Goal: Use online tool/utility: Utilize a website feature to perform a specific function

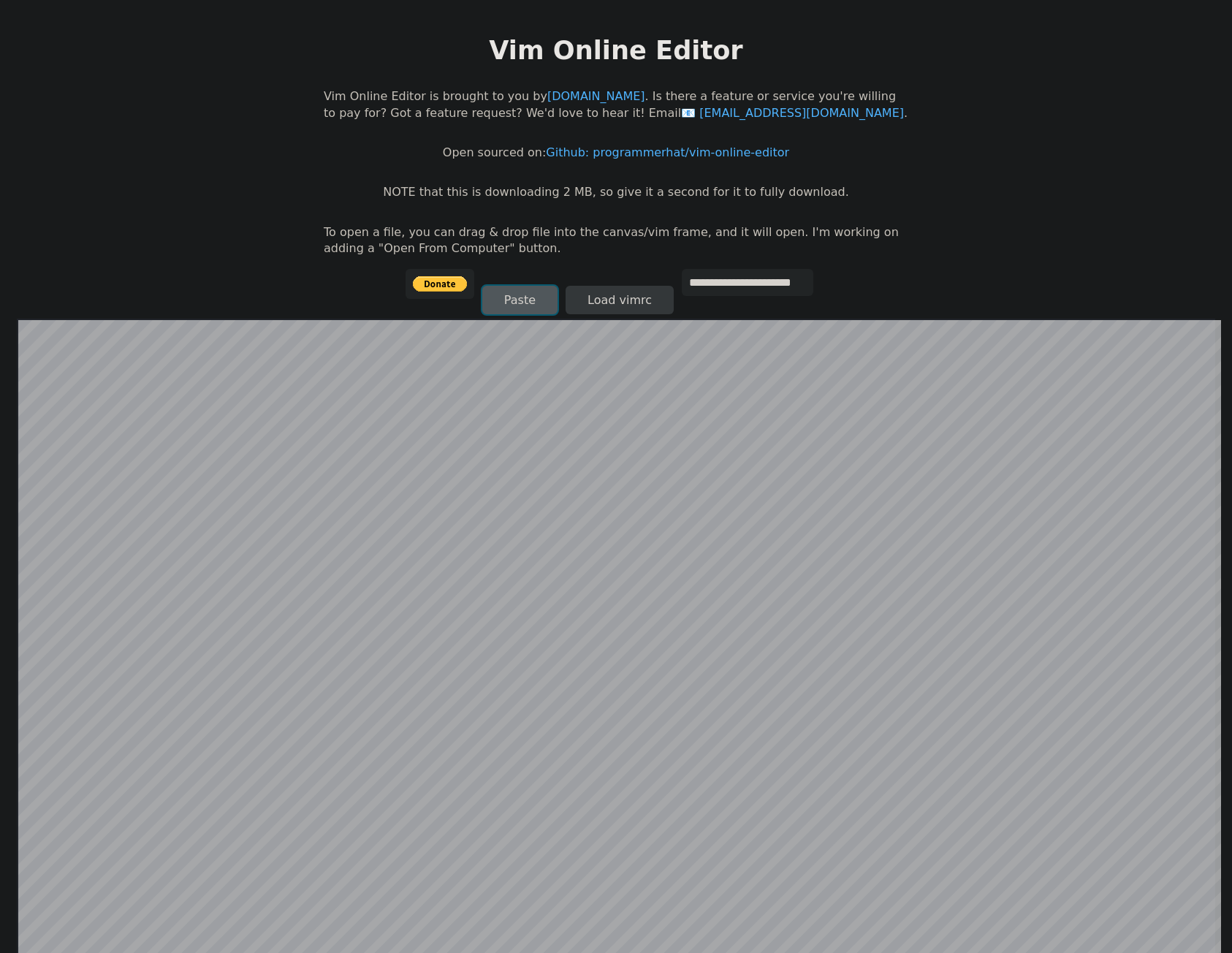
click at [505, 297] on button "Paste" at bounding box center [520, 300] width 75 height 29
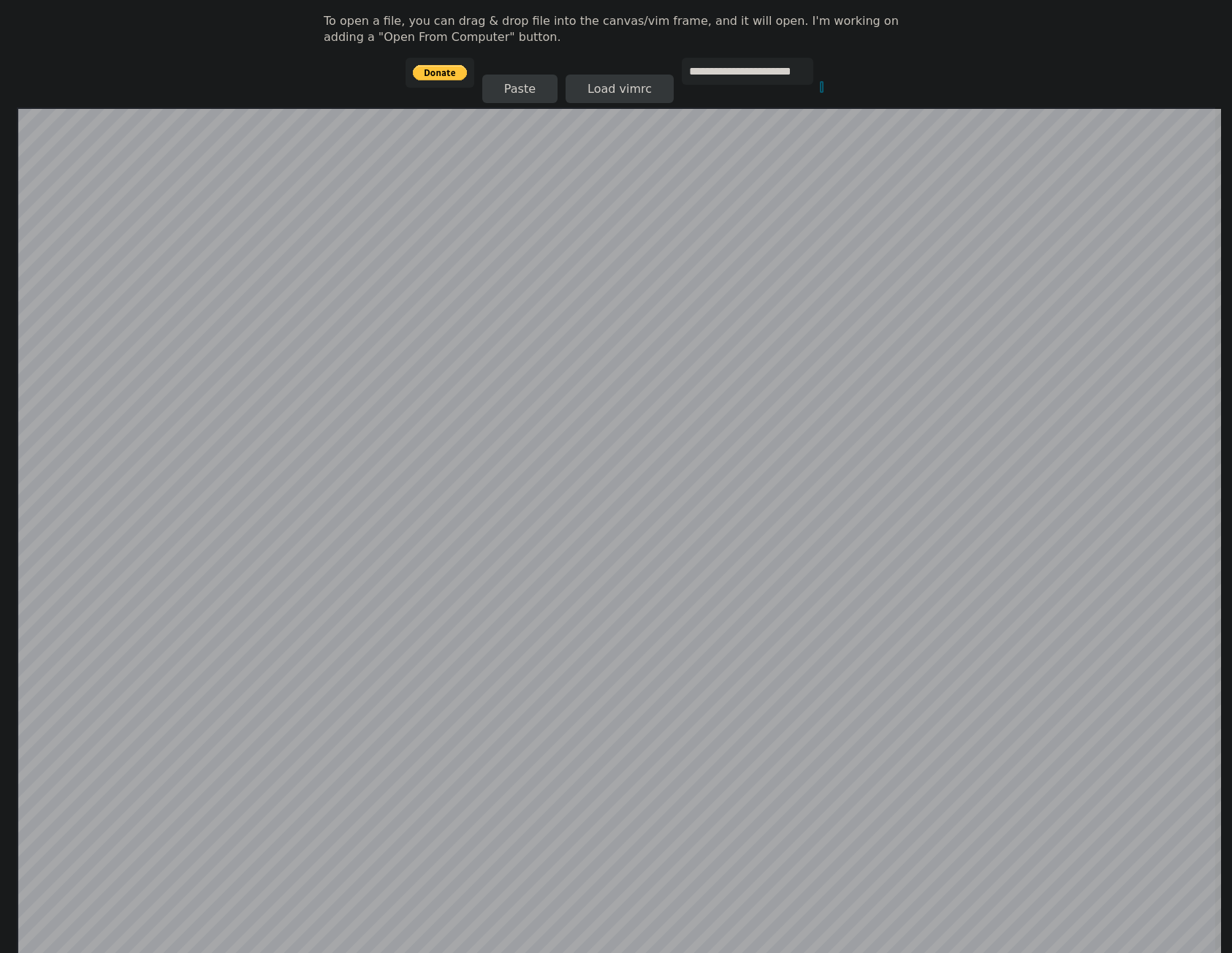
scroll to position [65, 0]
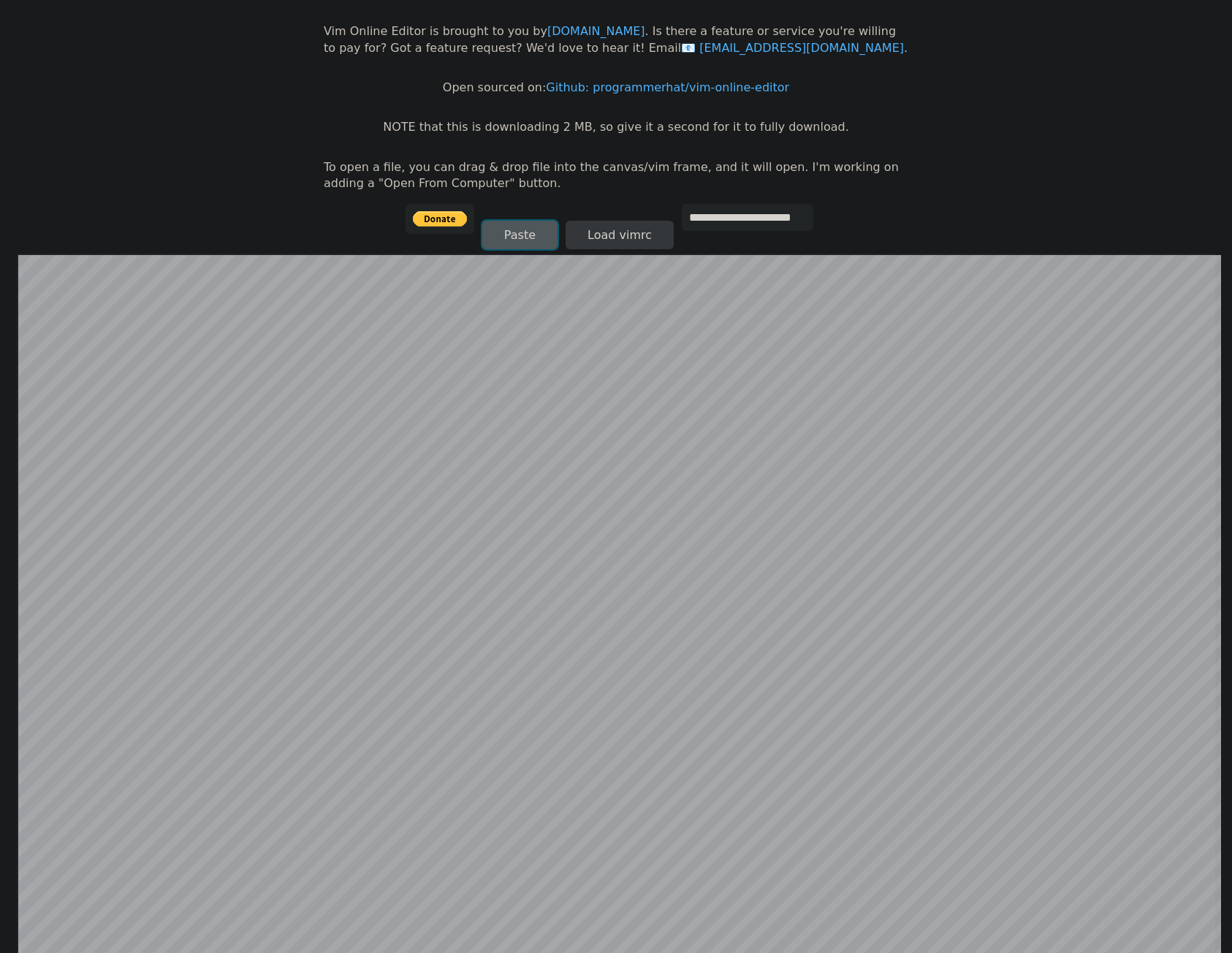
click at [536, 223] on button "Paste" at bounding box center [520, 234] width 75 height 29
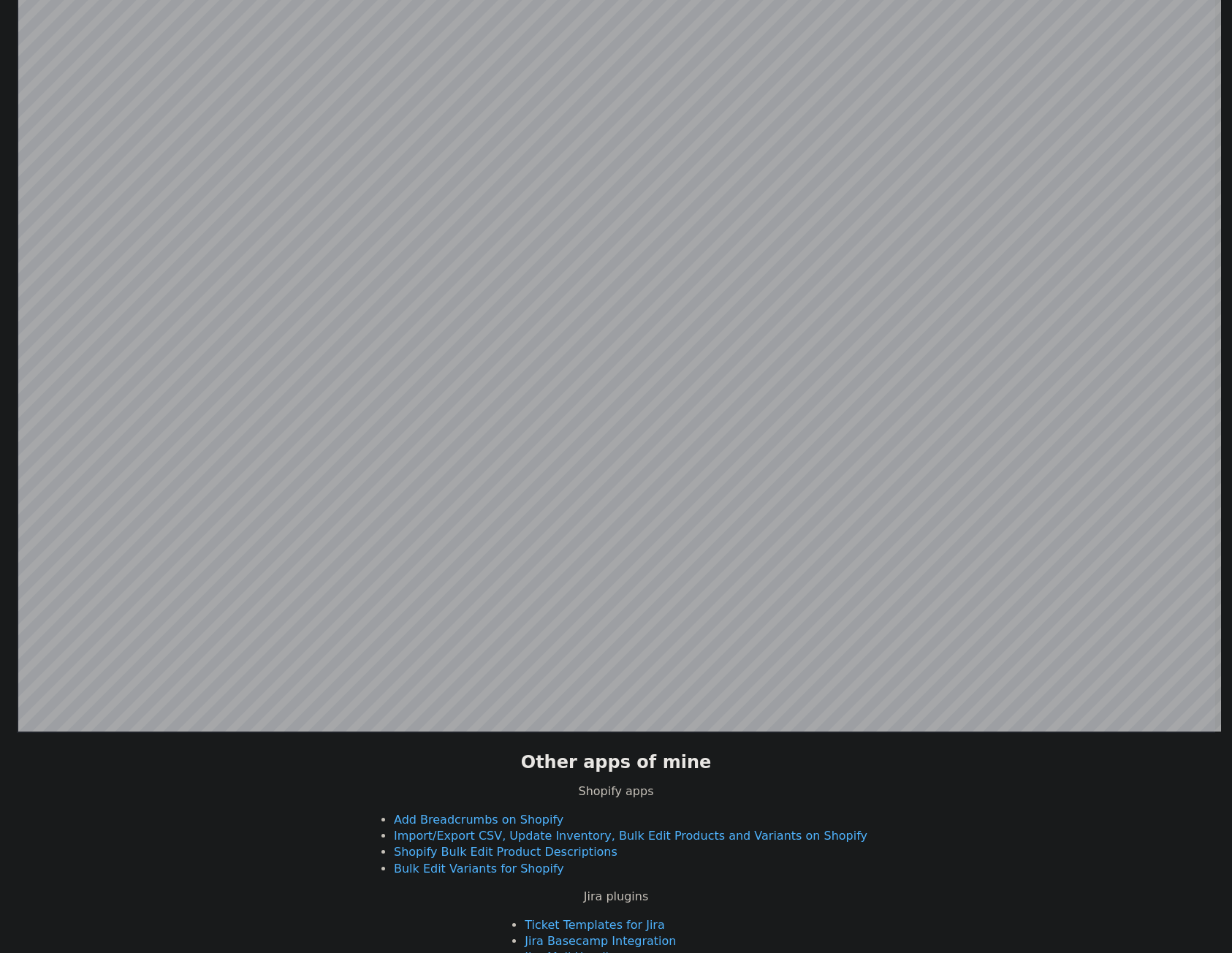
scroll to position [140, 0]
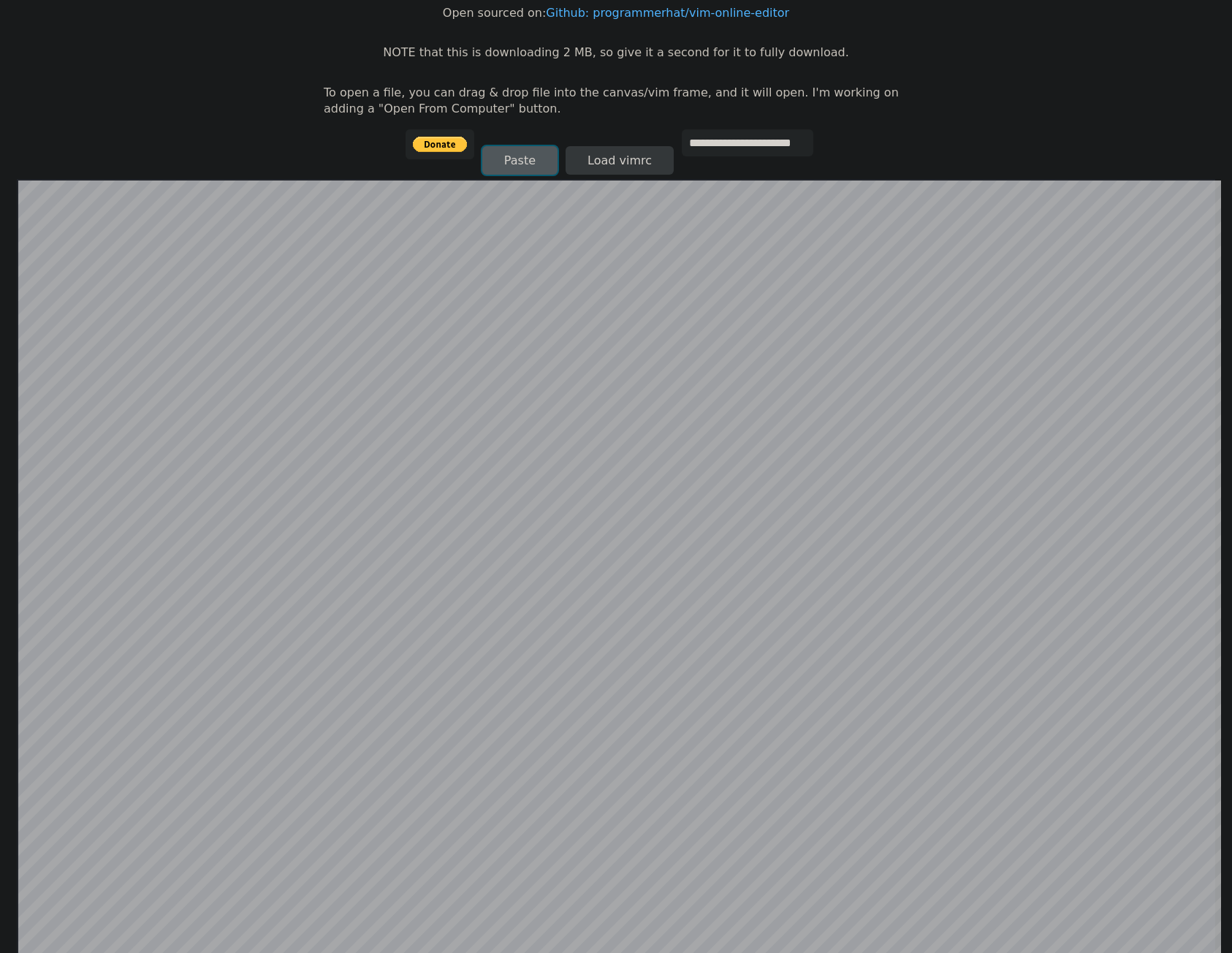
click at [525, 161] on button "Paste" at bounding box center [520, 160] width 75 height 29
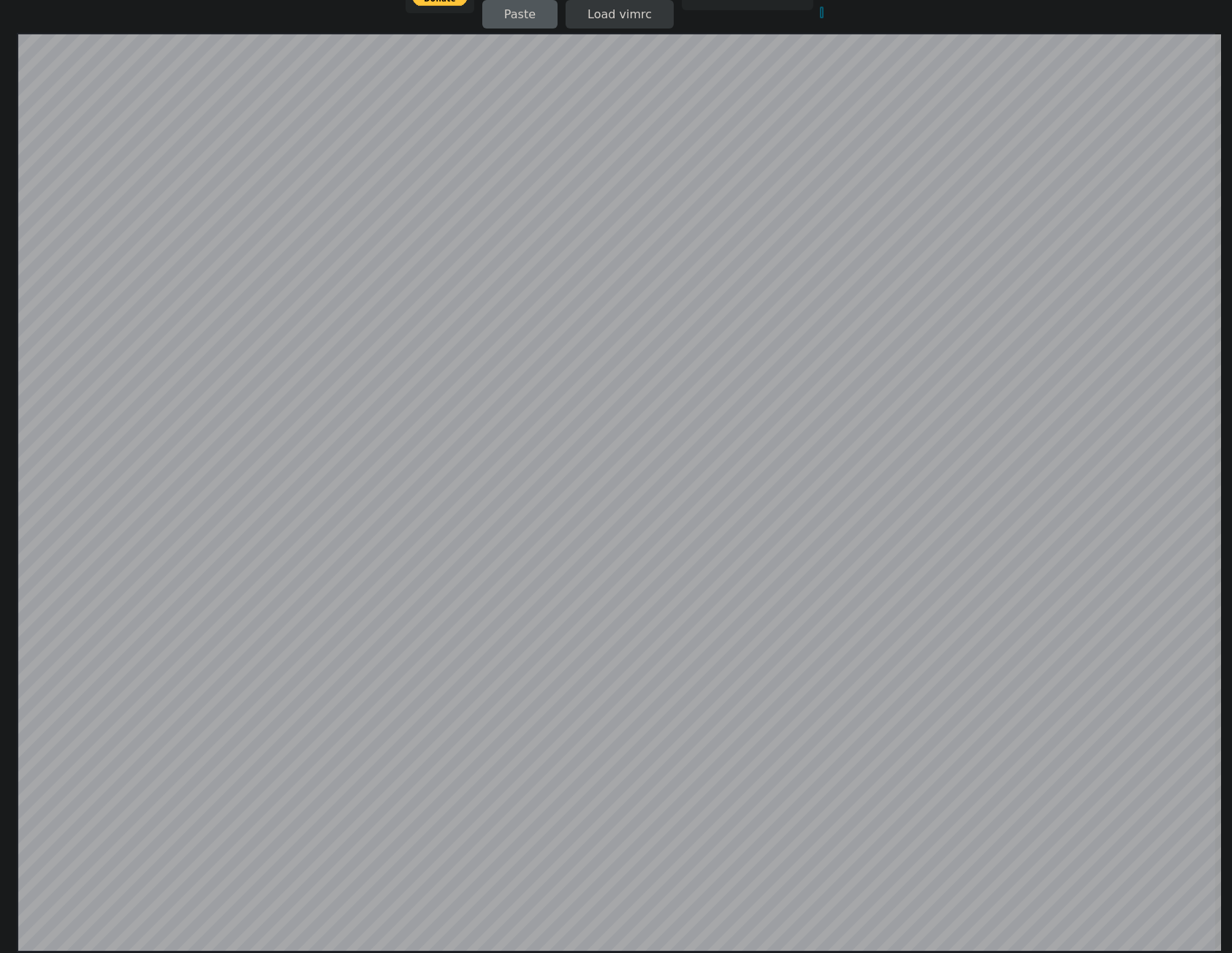
scroll to position [0, 0]
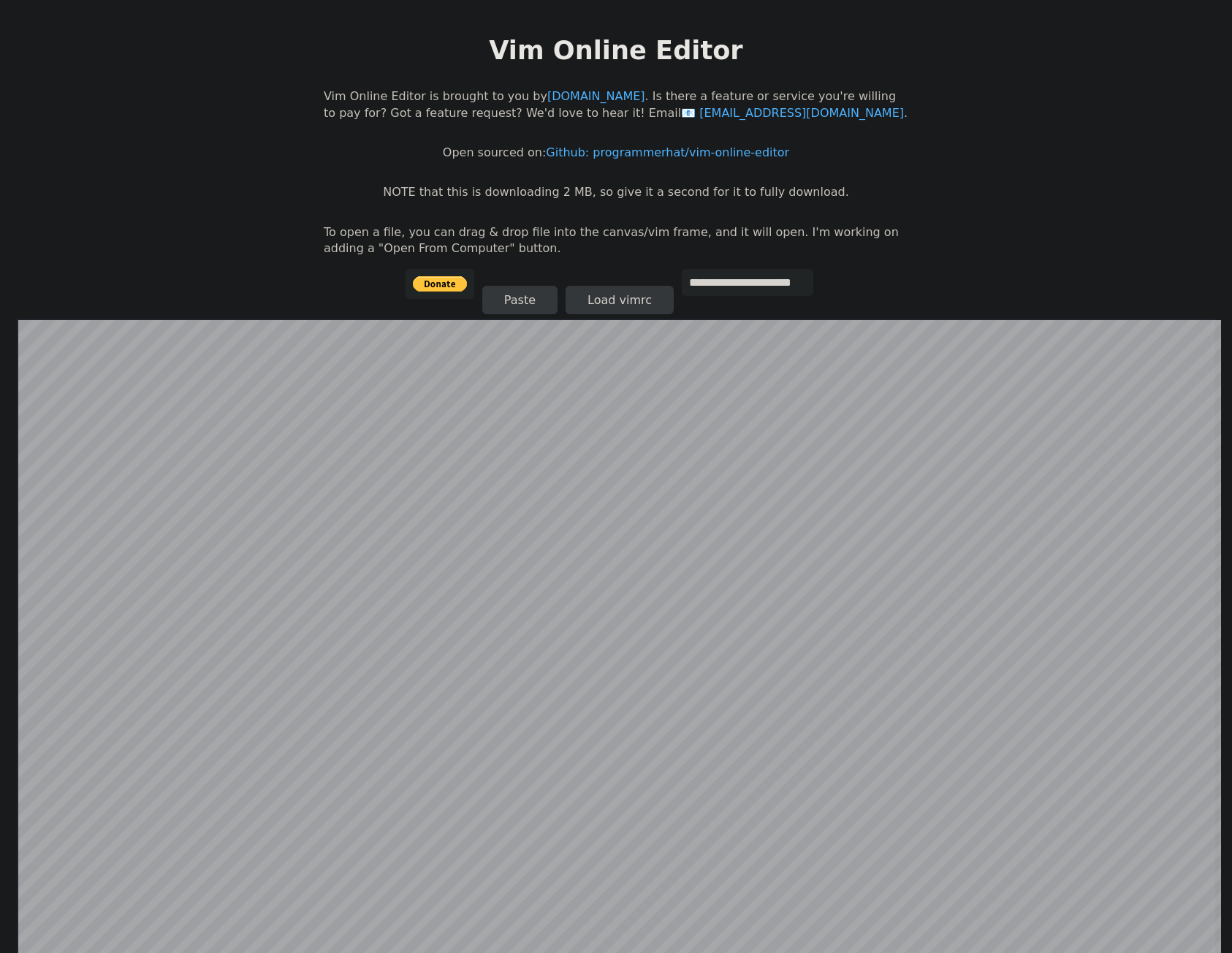
click at [824, 290] on div "**********" at bounding box center [616, 294] width 422 height 50
click at [519, 289] on button "Paste" at bounding box center [520, 300] width 75 height 29
click at [530, 295] on button "Paste" at bounding box center [520, 300] width 75 height 29
click at [527, 310] on button "Paste" at bounding box center [520, 300] width 75 height 29
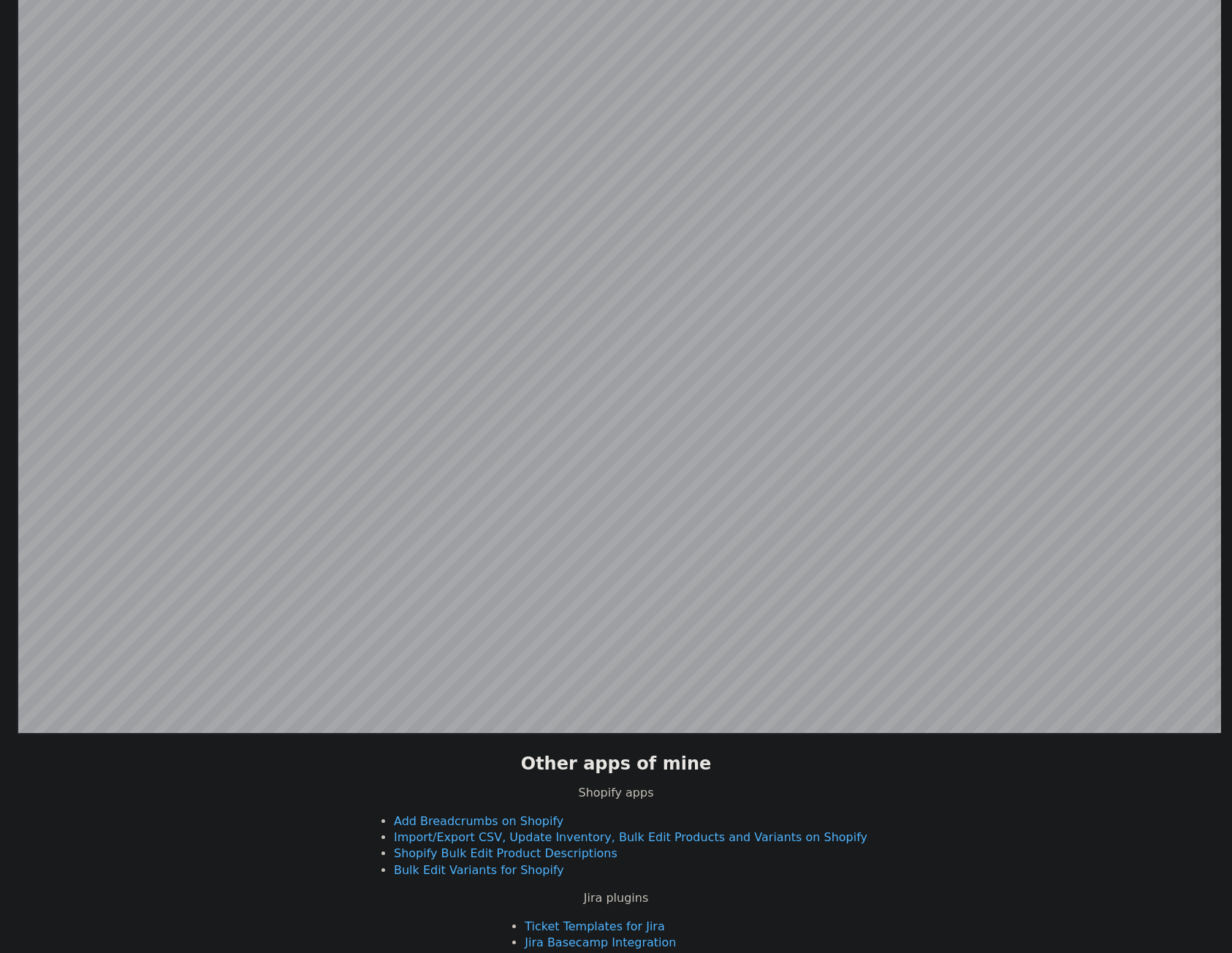
scroll to position [211, 0]
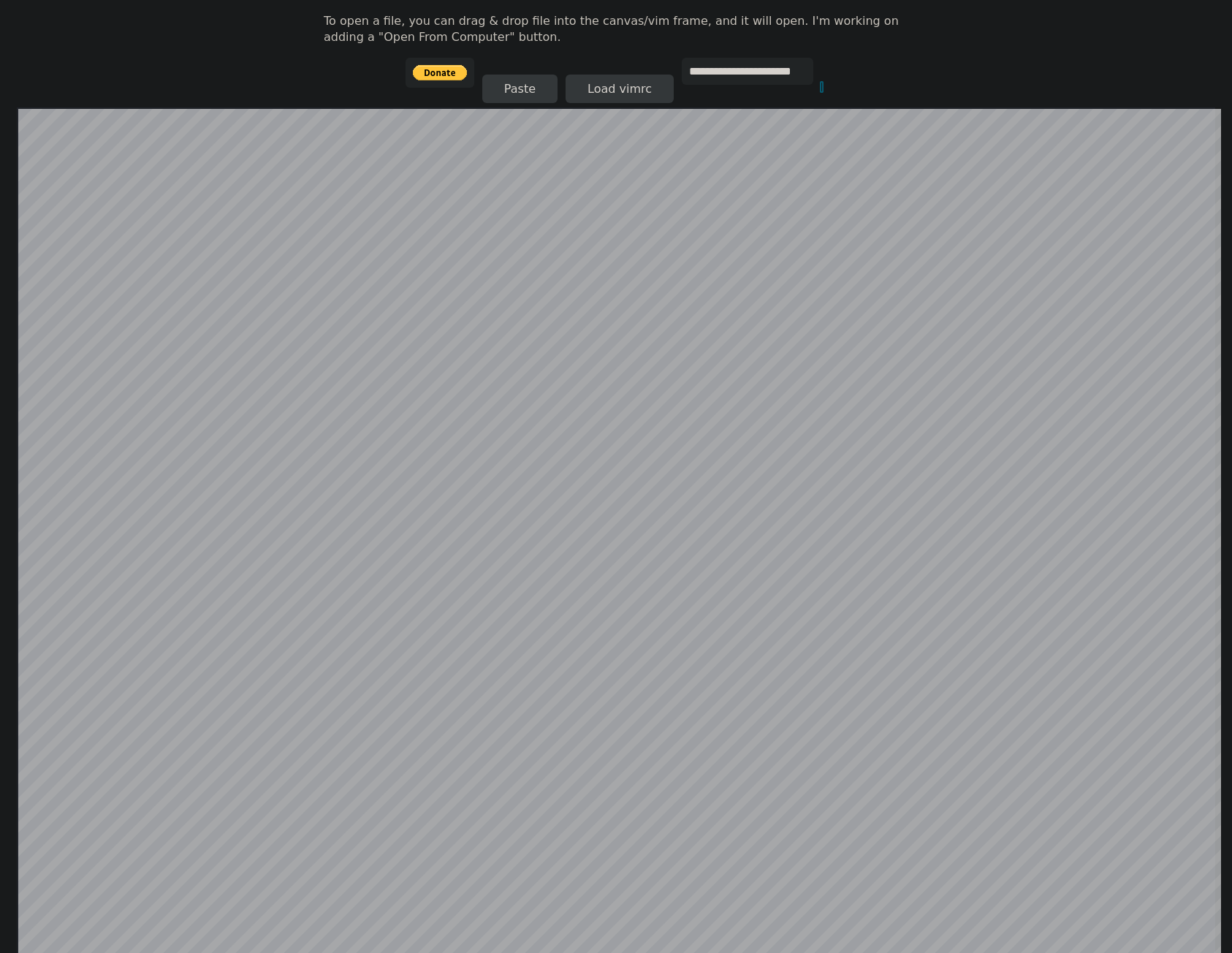
scroll to position [284, 0]
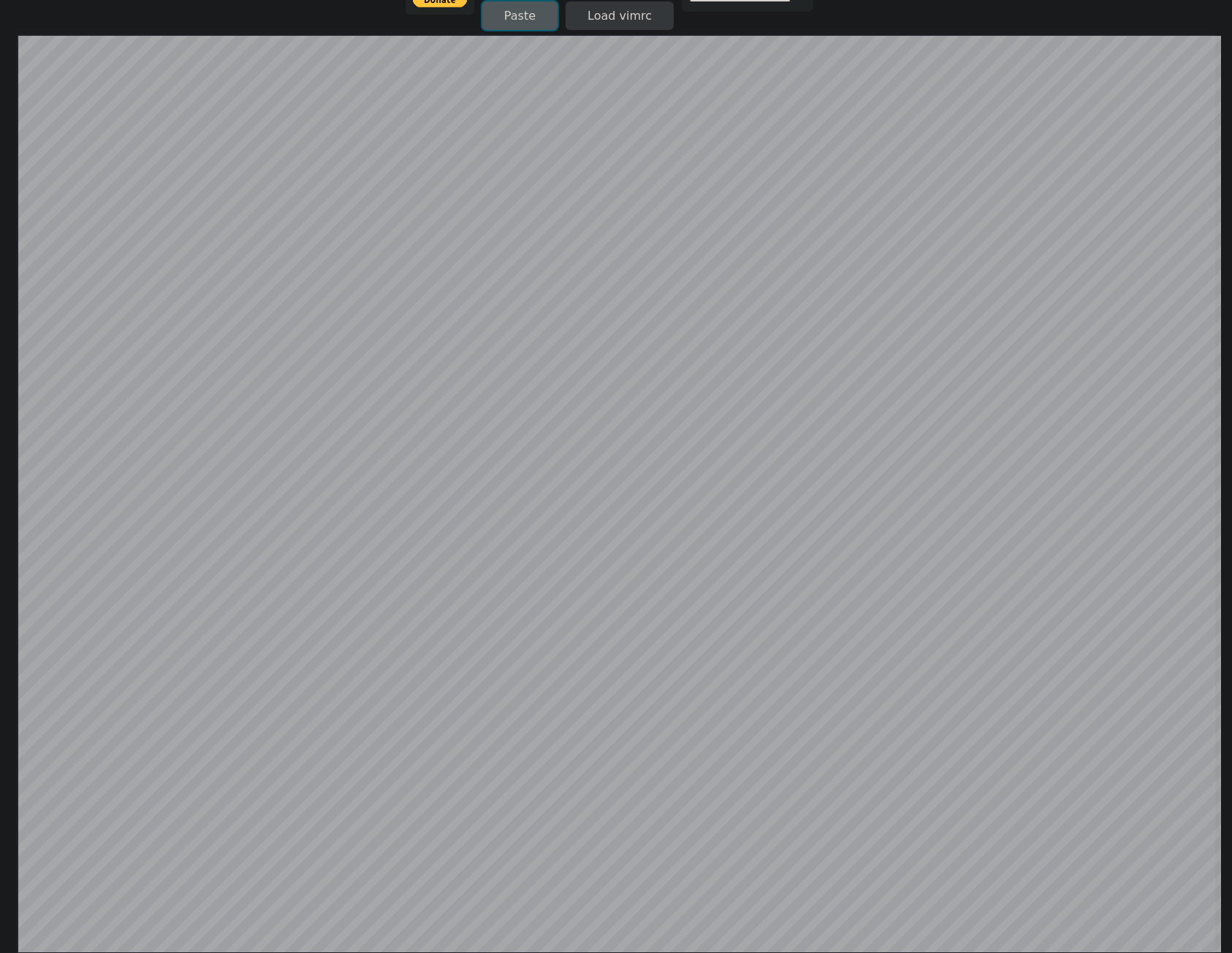
click at [521, 16] on button "Paste" at bounding box center [520, 15] width 75 height 29
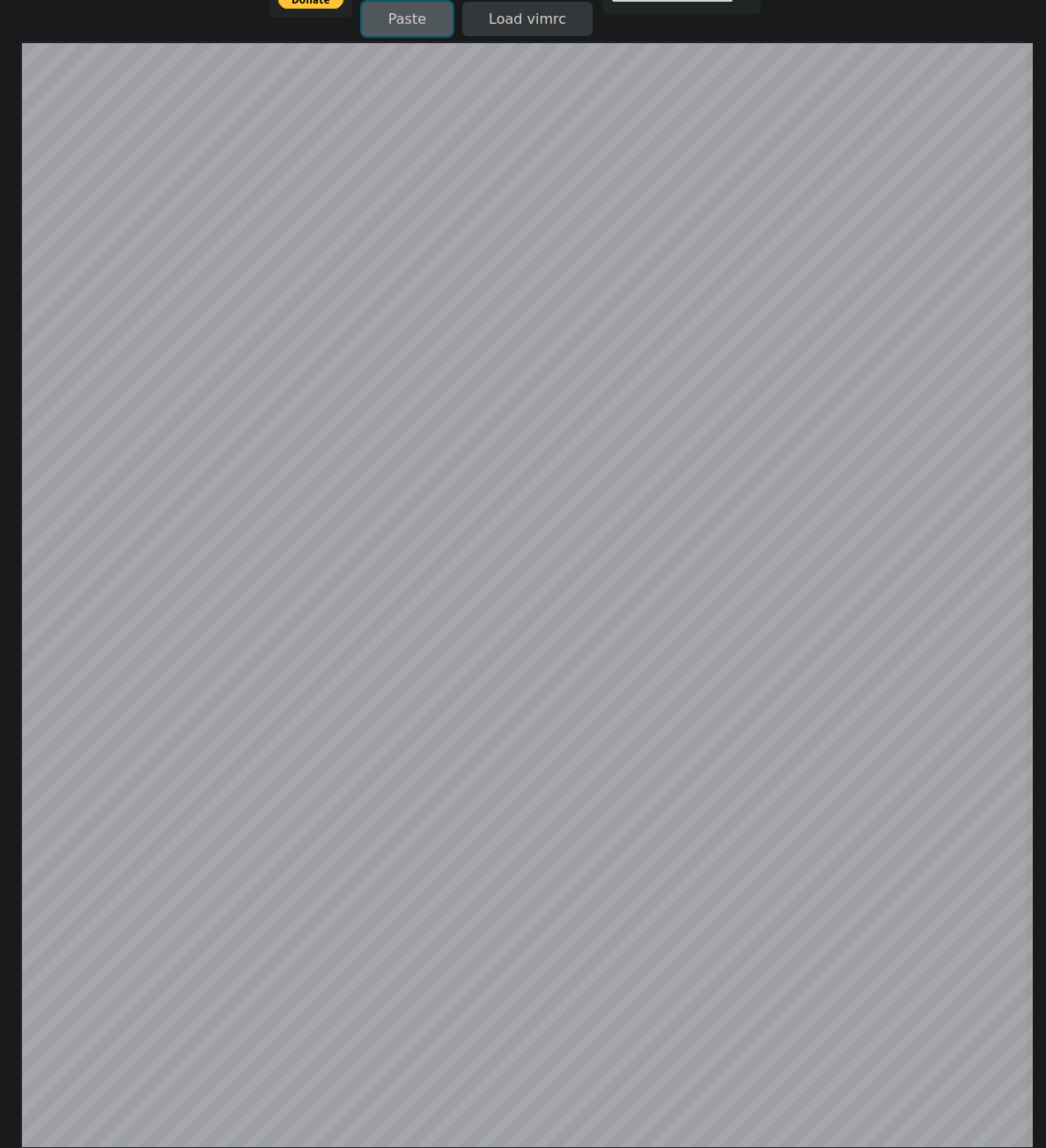
click at [419, 21] on button "Paste" at bounding box center [407, 19] width 90 height 35
click at [0, 291] on html "**********" at bounding box center [523, 249] width 1046 height 1183
click at [9, 281] on html "**********" at bounding box center [523, 249] width 1046 height 1183
click at [385, 17] on button "Paste" at bounding box center [407, 19] width 90 height 35
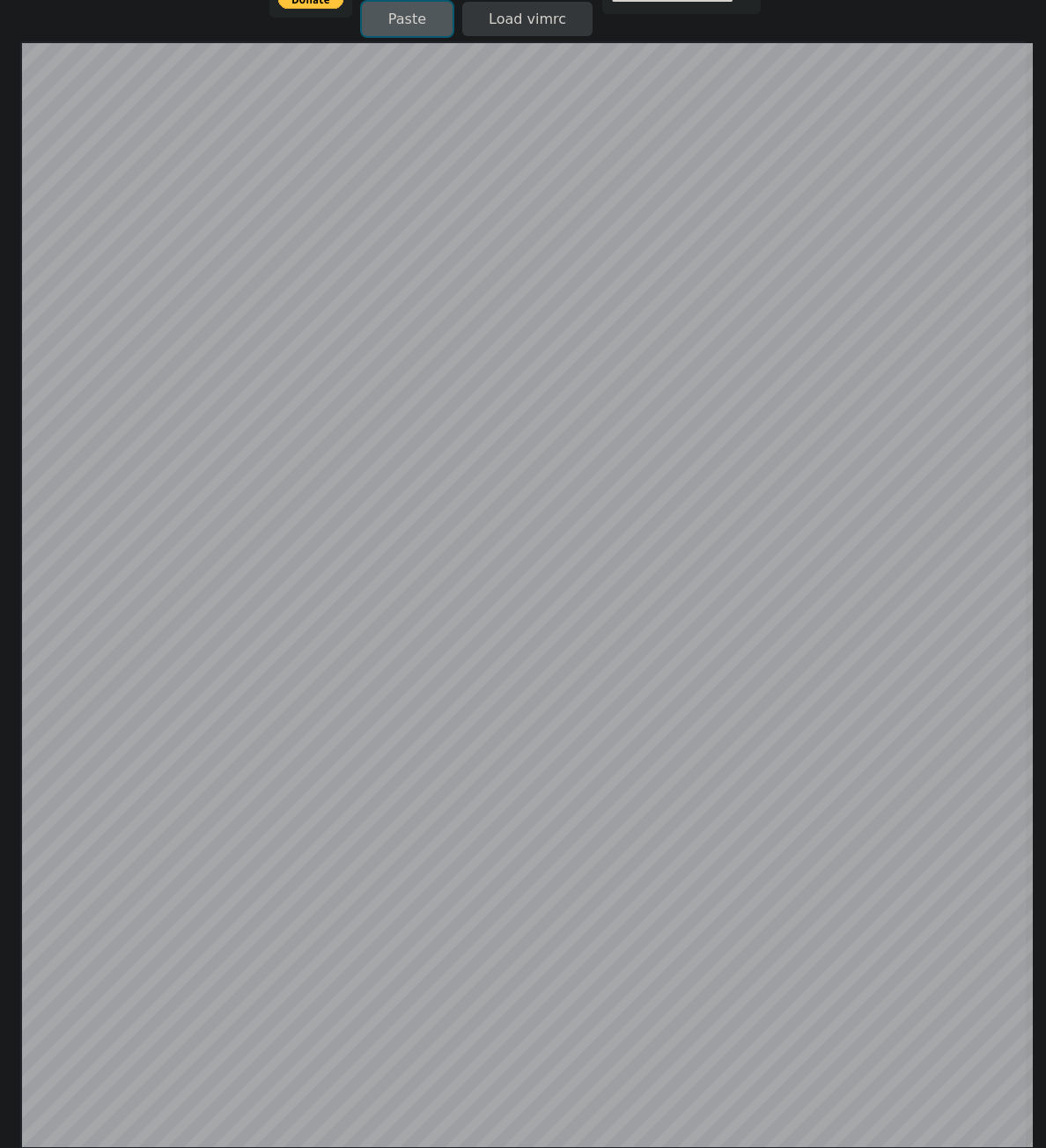
click at [367, 29] on button "Paste" at bounding box center [407, 19] width 90 height 35
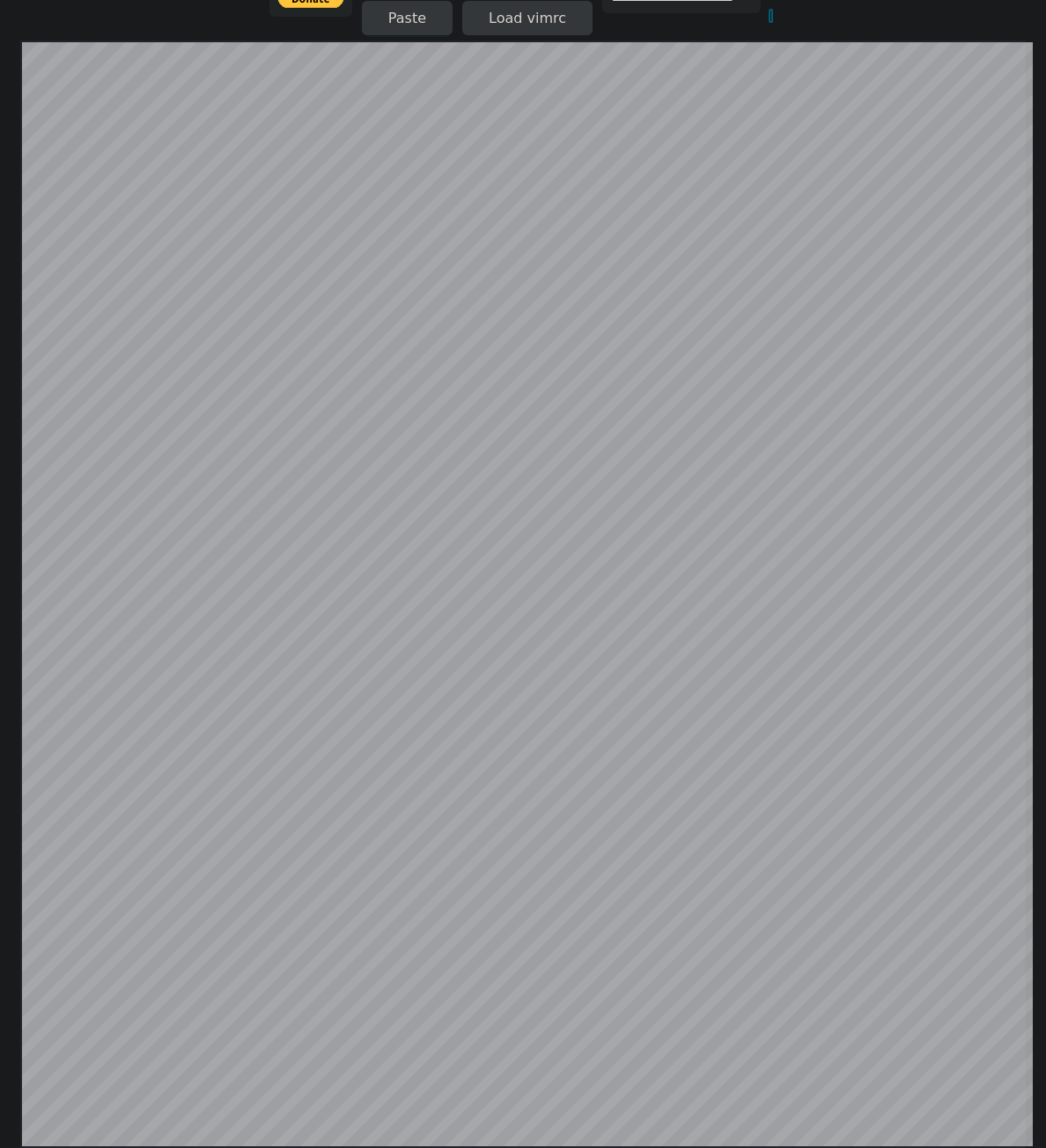
scroll to position [343, 0]
click at [873, 26] on body "**********" at bounding box center [523, 249] width 722 height 1148
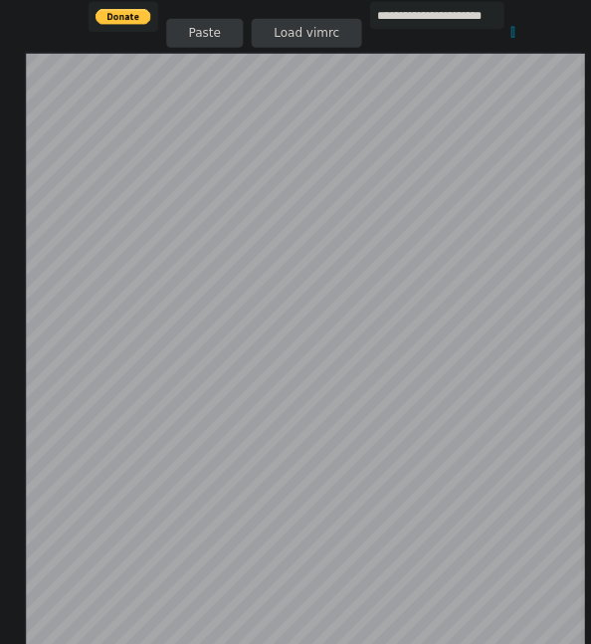
scroll to position [386, 0]
click at [605, 31] on div "**********" at bounding box center [404, 36] width 574 height 68
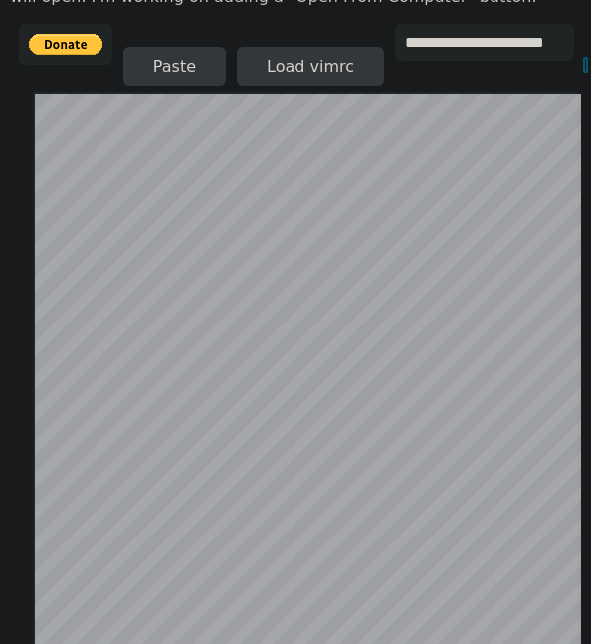
scroll to position [408, 0]
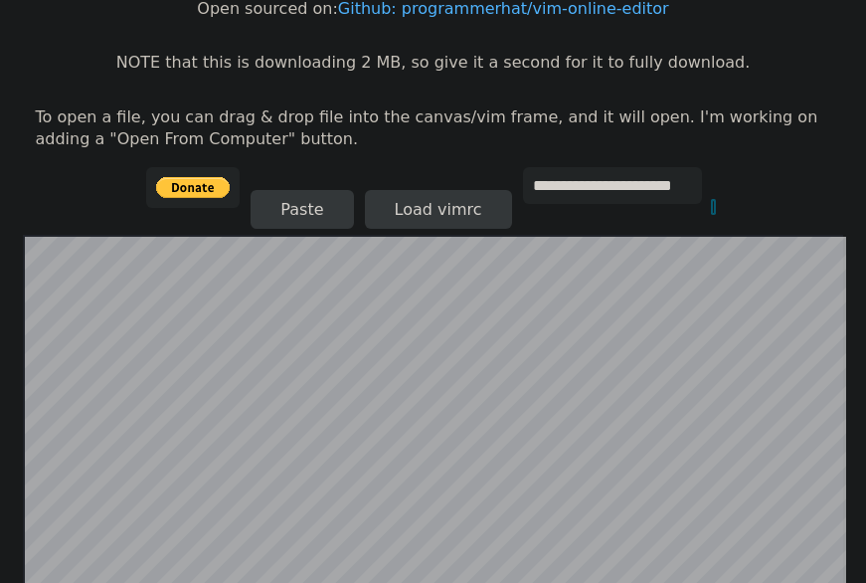
scroll to position [386, 0]
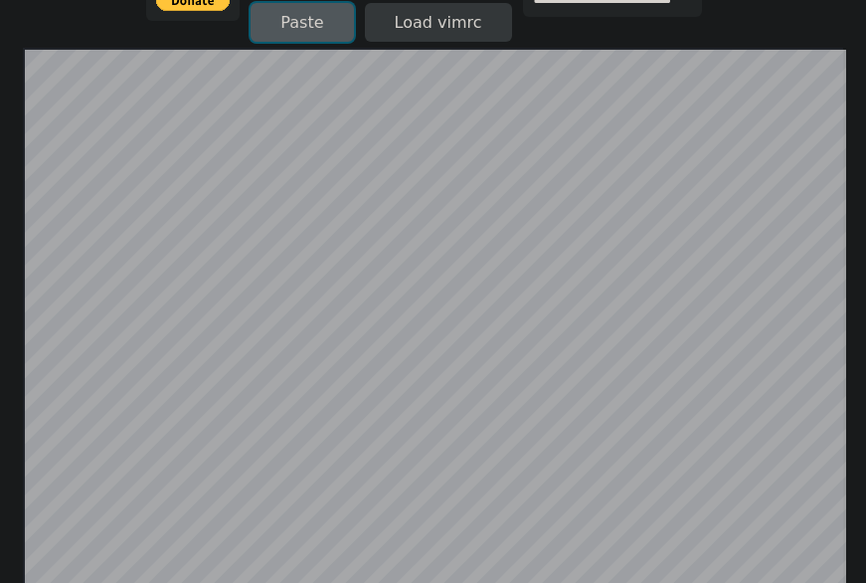
click at [273, 27] on button "Paste" at bounding box center [302, 22] width 102 height 39
click at [296, 18] on button "Paste" at bounding box center [302, 22] width 102 height 39
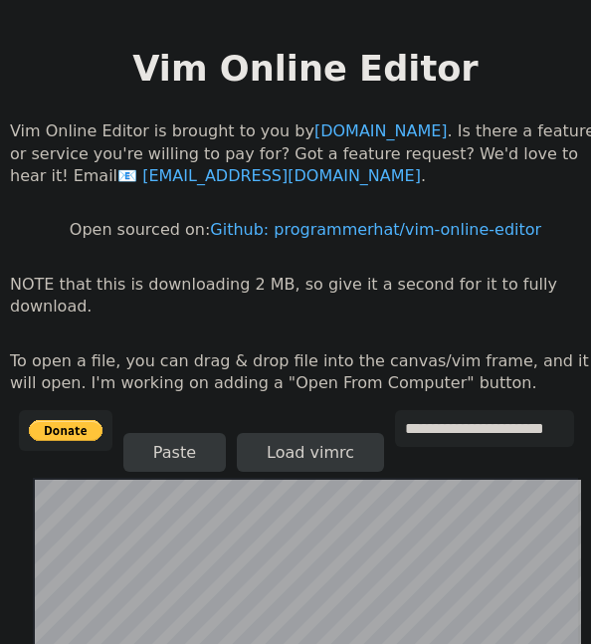
scroll to position [408, 0]
